Goal: Find specific page/section: Find specific page/section

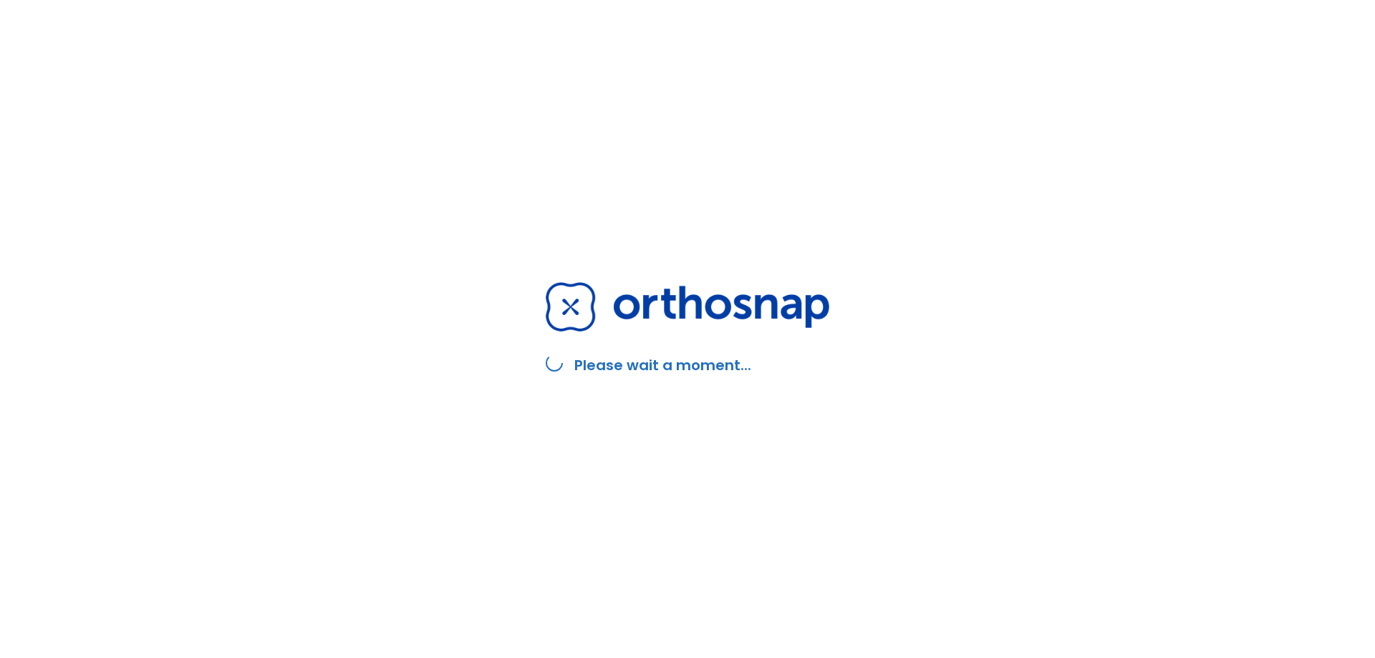
click at [457, 289] on div "Please wait a moment..." at bounding box center [687, 329] width 1375 height 658
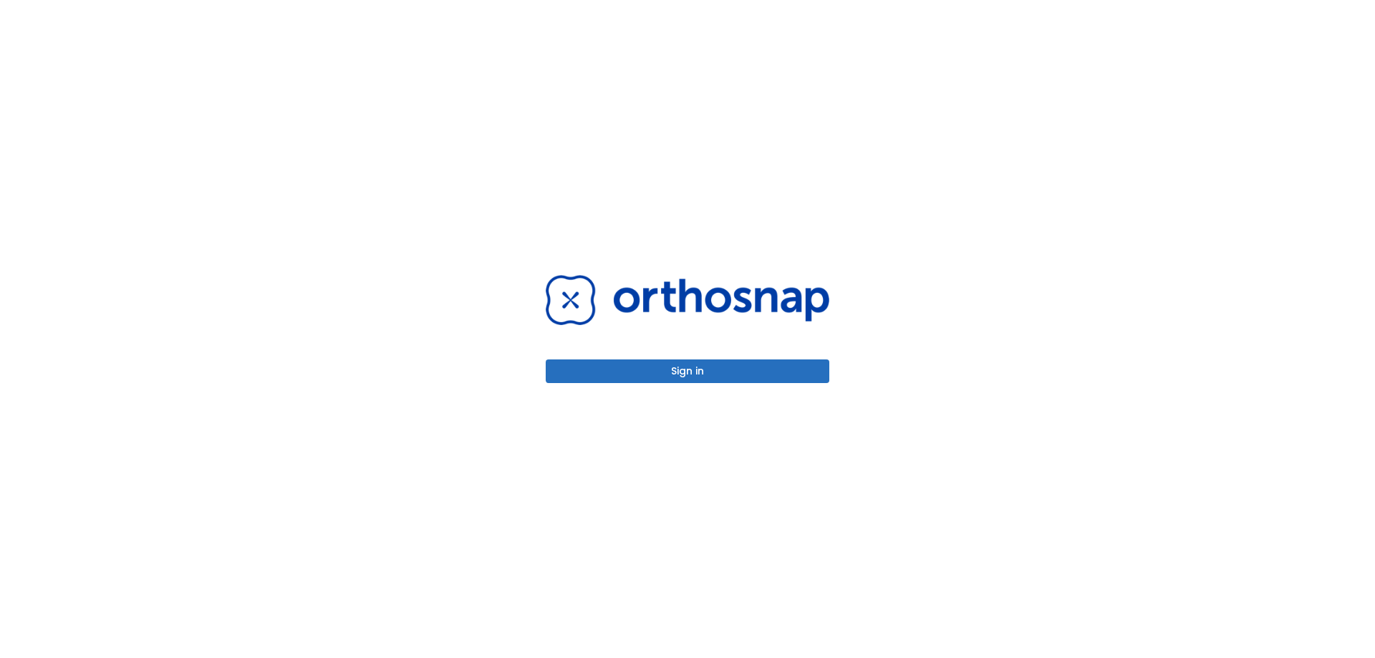
click at [658, 377] on button "Sign in" at bounding box center [688, 371] width 284 height 24
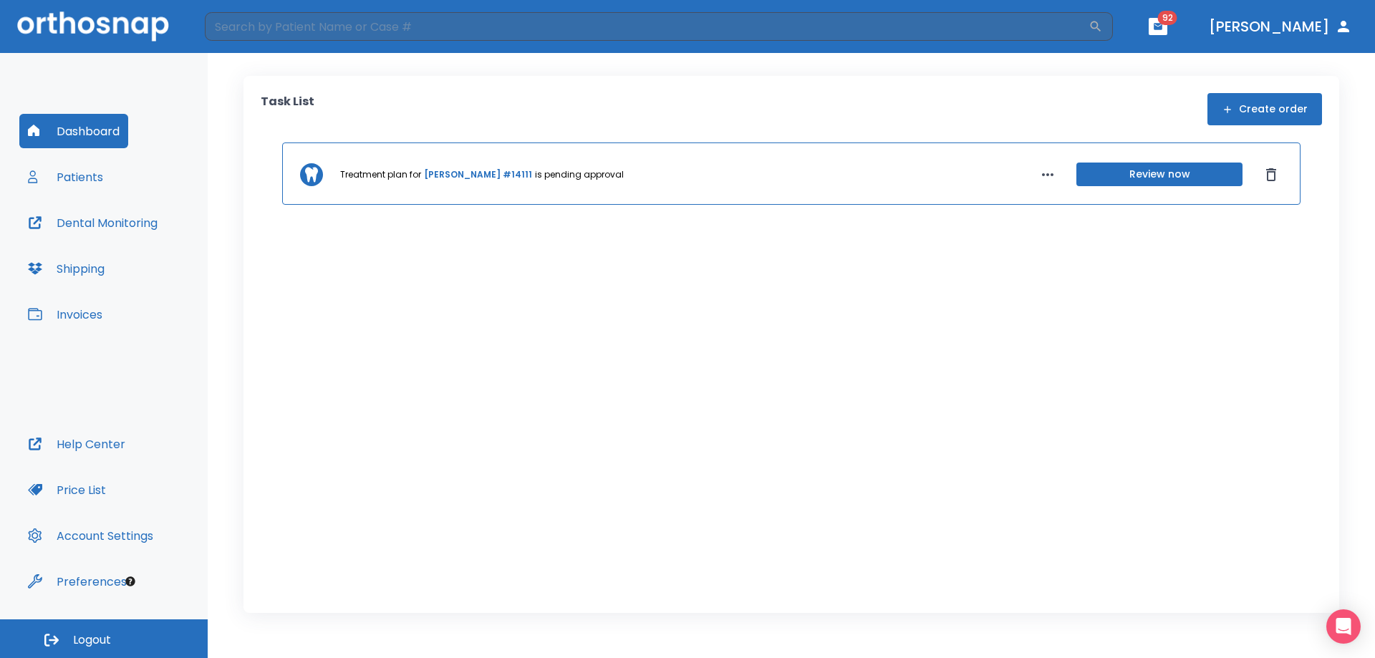
click at [102, 174] on button "Patients" at bounding box center [65, 177] width 92 height 34
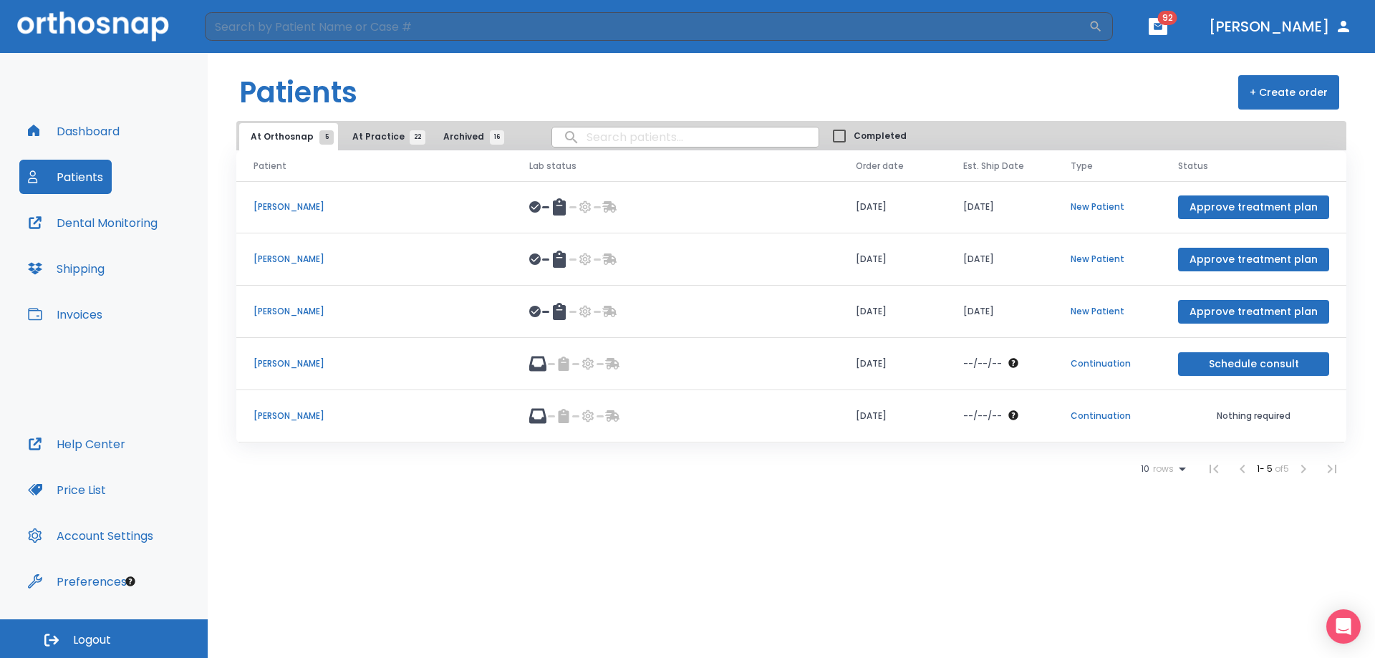
click at [369, 131] on span "At Practice 22" at bounding box center [384, 136] width 65 height 13
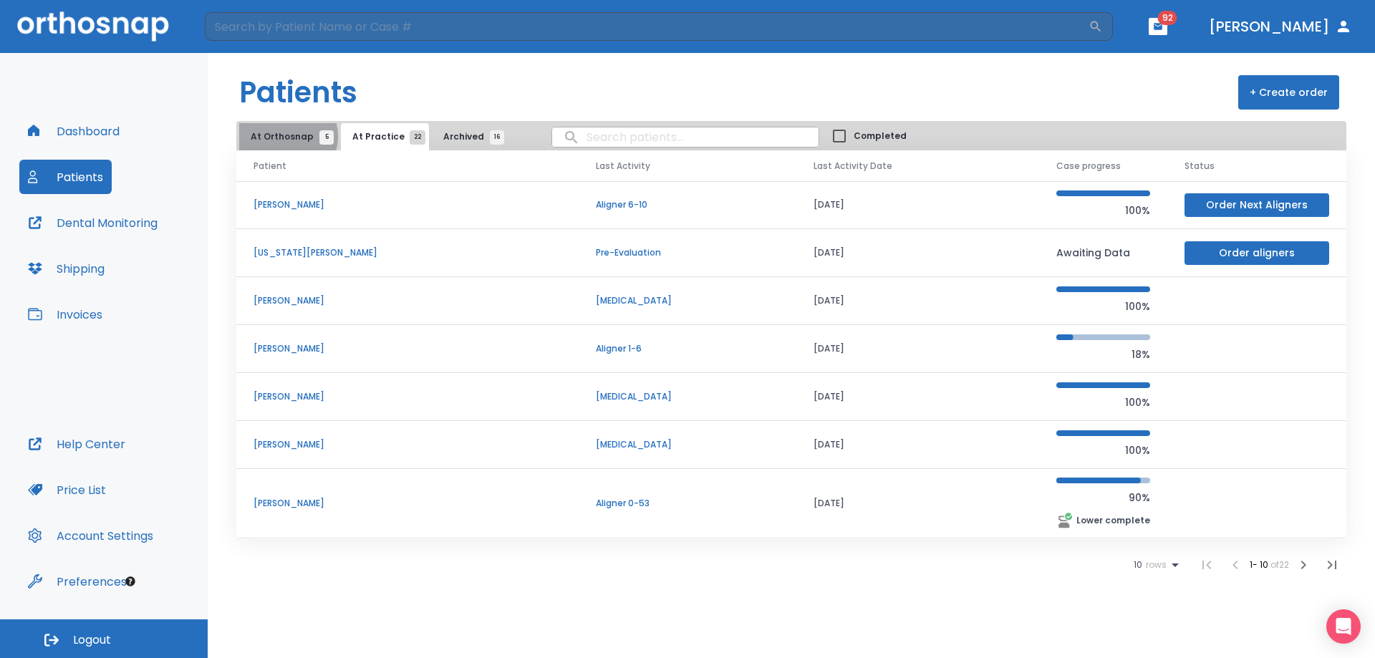
click at [287, 140] on span "At Orthosnap 5" at bounding box center [289, 136] width 76 height 13
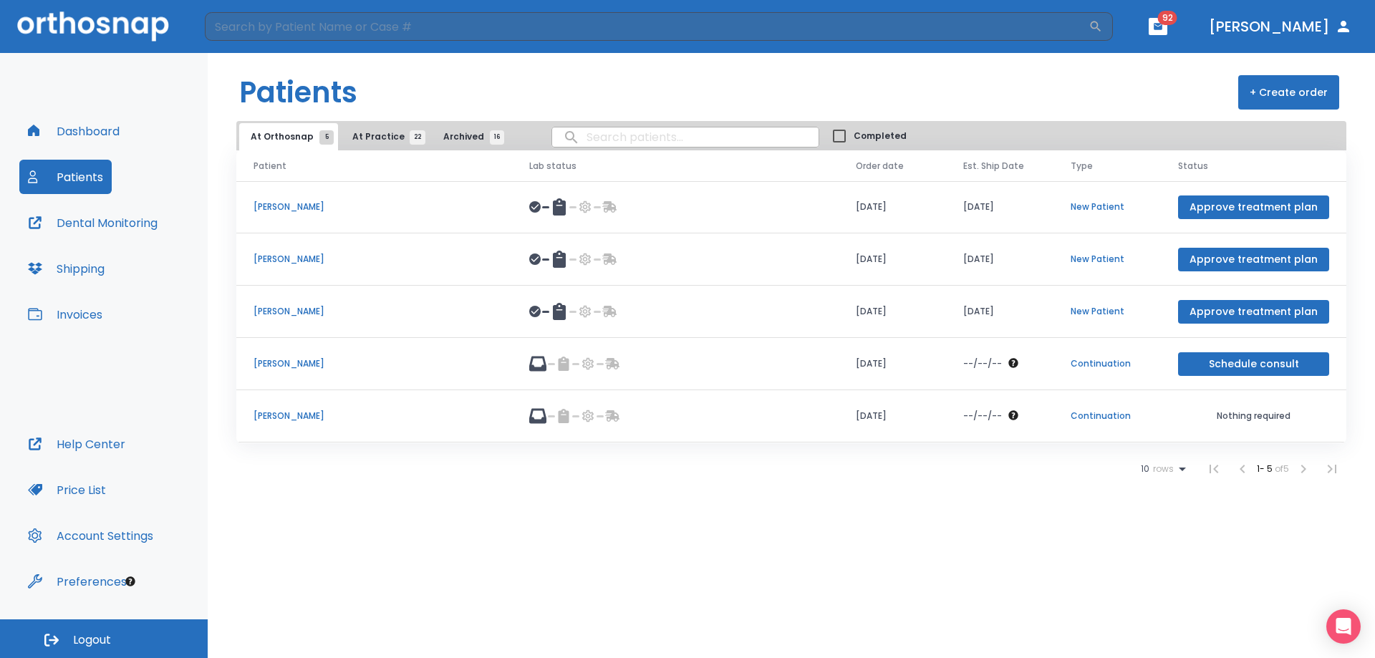
click at [692, 133] on input "search" at bounding box center [685, 137] width 266 height 28
type input "kry"
drag, startPoint x: 636, startPoint y: 137, endPoint x: 503, endPoint y: 136, distance: 133.2
click at [511, 137] on div "kry" at bounding box center [665, 137] width 308 height 21
click at [143, 201] on div "Dashboard Patients Dental Monitoring Shipping Invoices" at bounding box center [103, 270] width 169 height 313
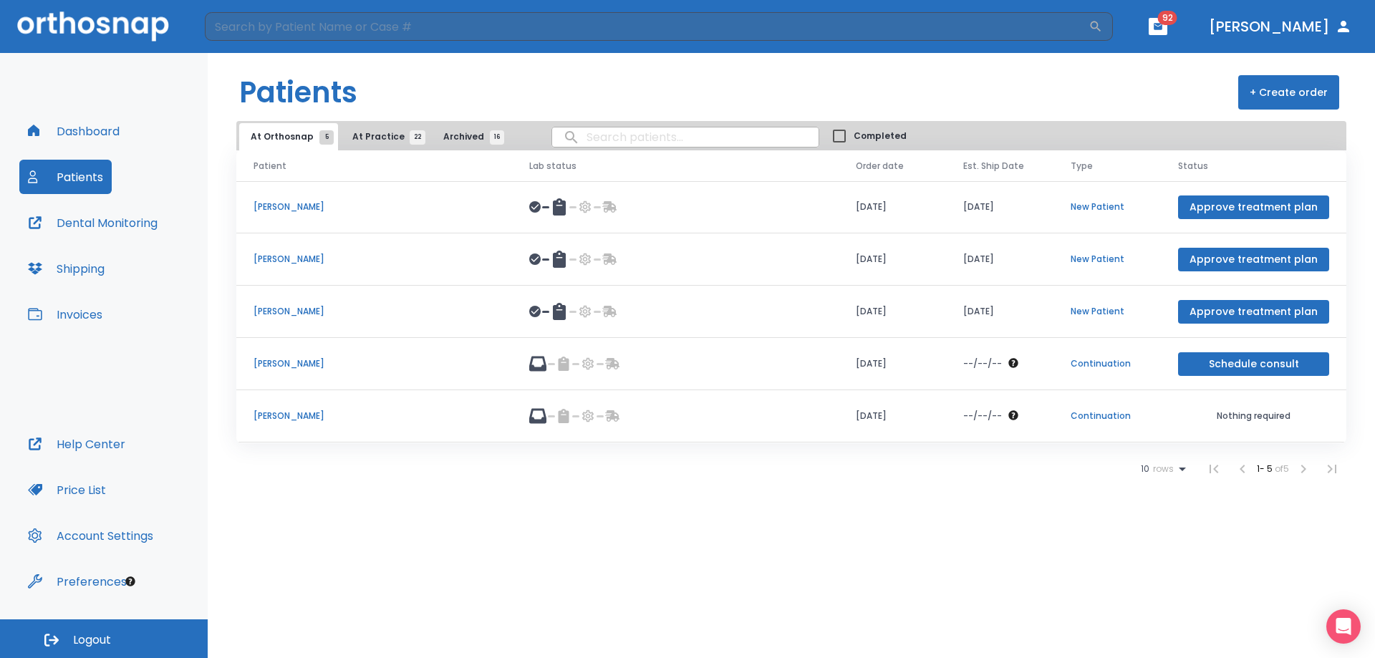
click at [147, 218] on button "Dental Monitoring" at bounding box center [92, 222] width 147 height 34
